Goal: Task Accomplishment & Management: Complete application form

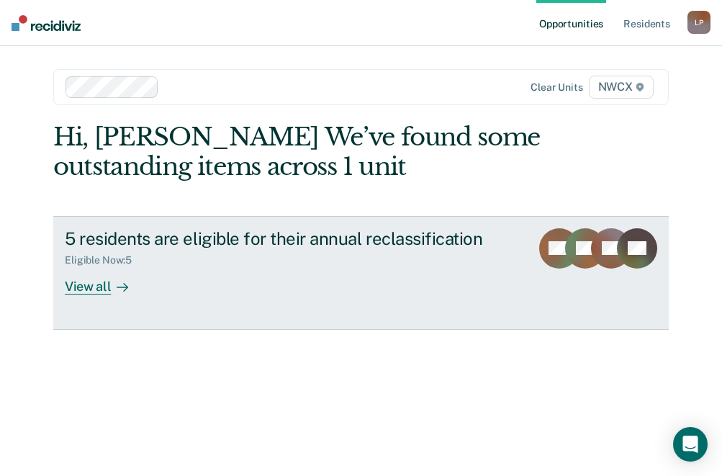
click at [267, 269] on div "5 residents are eligible for their annual reclassification Eligible Now : 5 Vie…" at bounding box center [309, 261] width 489 height 66
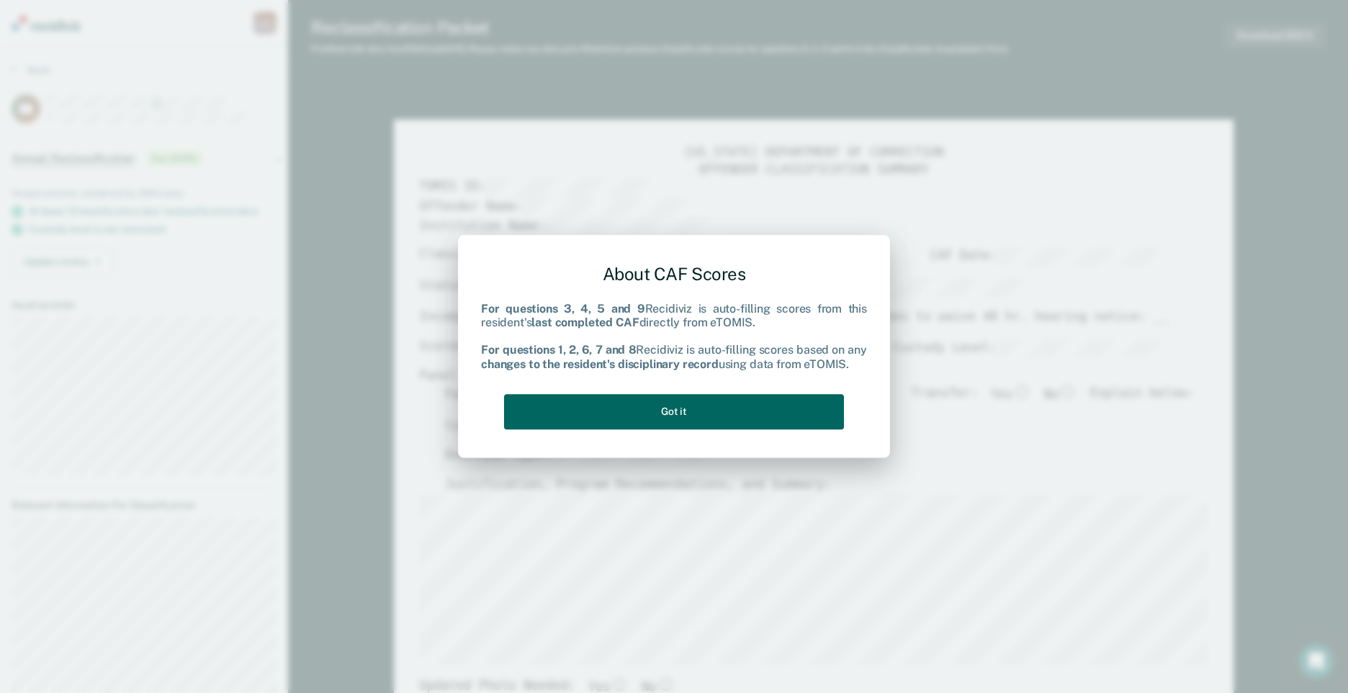
click at [694, 422] on button "Got it" at bounding box center [674, 411] width 340 height 35
type textarea "x"
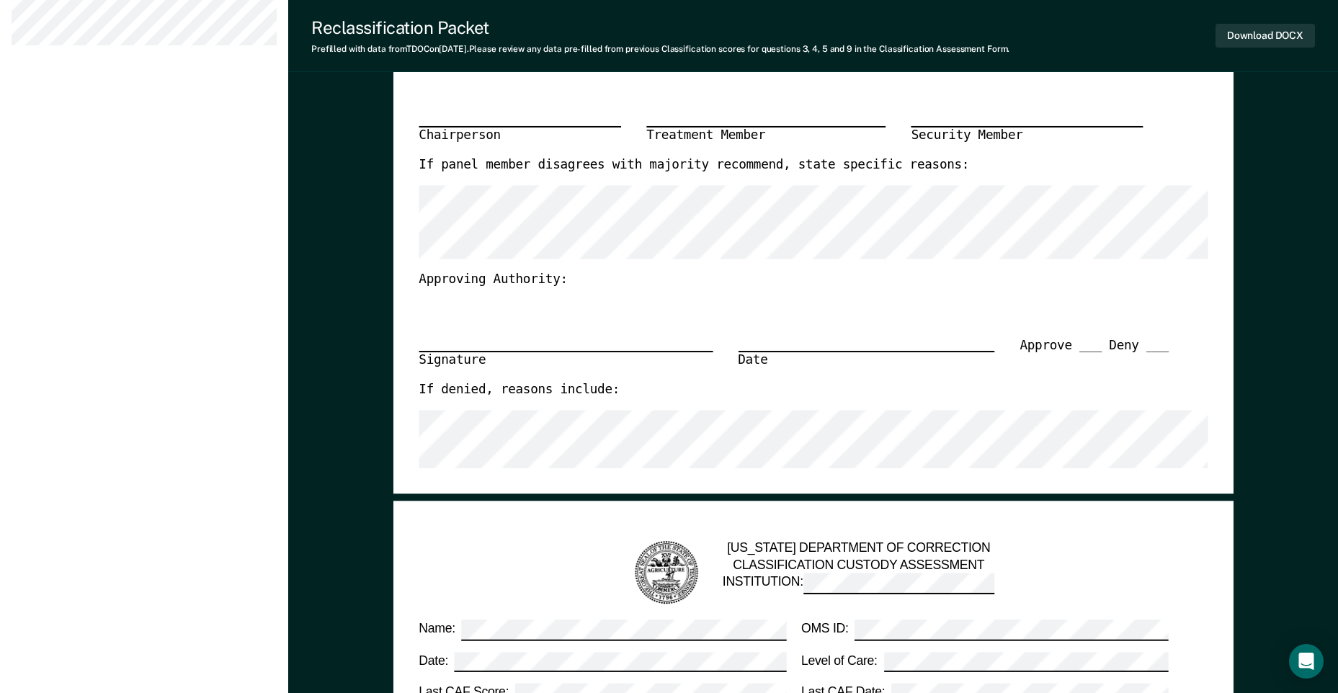
scroll to position [360, 0]
